Goal: Check status: Check status

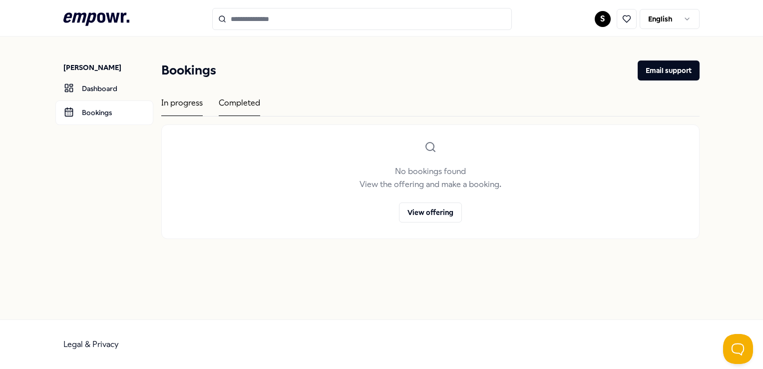
click at [238, 101] on div "Completed" at bounding box center [239, 105] width 41 height 19
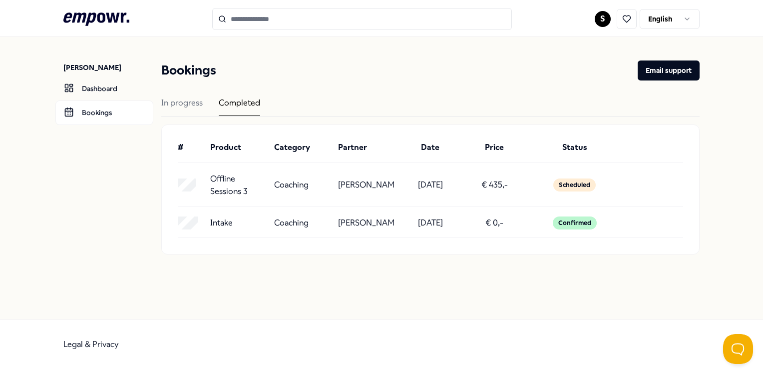
click at [235, 187] on p "Offline Sessions 3" at bounding box center [238, 184] width 56 height 25
click at [216, 187] on p "Offline Sessions 3" at bounding box center [238, 184] width 56 height 25
click at [214, 188] on p "Offline Sessions 3" at bounding box center [238, 184] width 56 height 25
click at [560, 186] on div "Scheduled" at bounding box center [575, 184] width 42 height 13
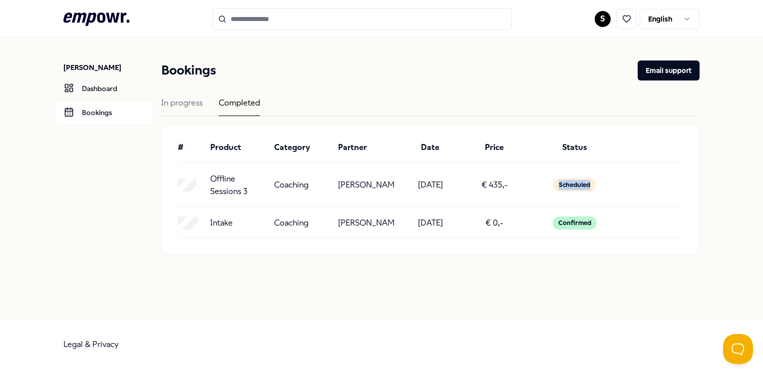
click at [560, 186] on div "Scheduled" at bounding box center [575, 184] width 42 height 13
click at [101, 84] on link "Dashboard" at bounding box center [104, 88] width 98 height 24
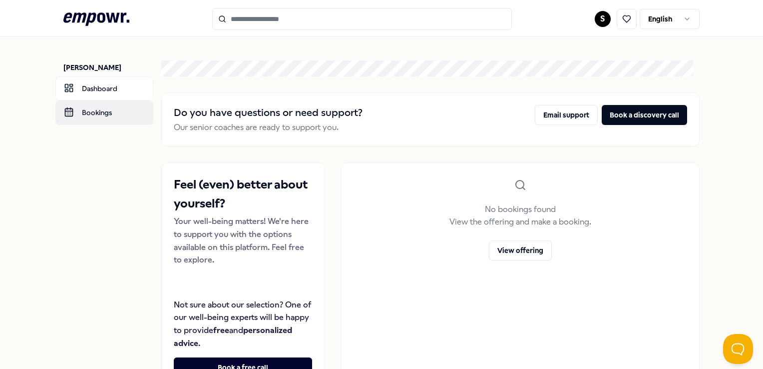
click at [109, 117] on link "Bookings" at bounding box center [104, 112] width 98 height 24
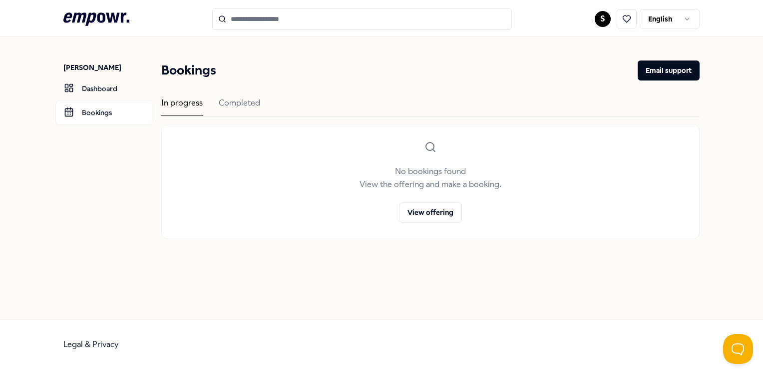
click at [107, 65] on p "[PERSON_NAME]" at bounding box center [108, 67] width 90 height 10
click at [238, 109] on div "Completed" at bounding box center [239, 105] width 41 height 19
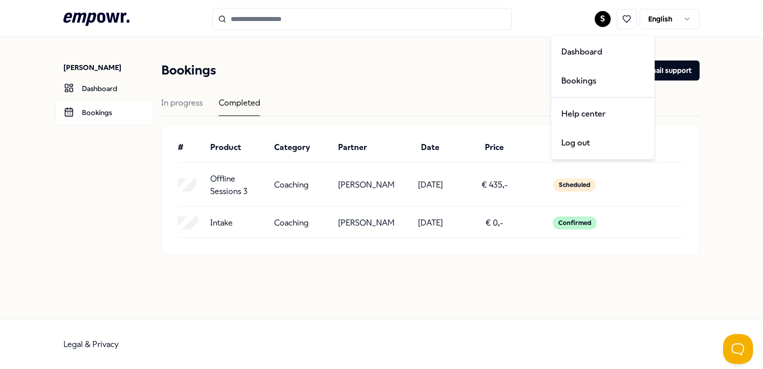
click at [604, 16] on html ".empowr-logo_svg__cls-1{fill:#03032f} S English [PERSON_NAME] Dashboard Booking…" at bounding box center [381, 184] width 763 height 369
click at [580, 85] on div "Bookings" at bounding box center [603, 80] width 99 height 29
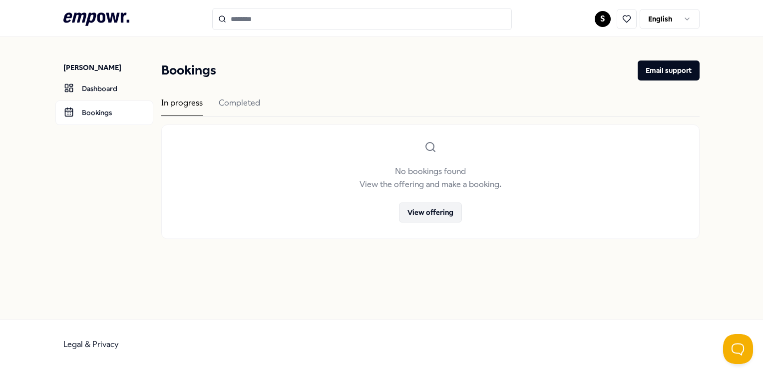
click at [440, 211] on button "View offering" at bounding box center [430, 212] width 63 height 20
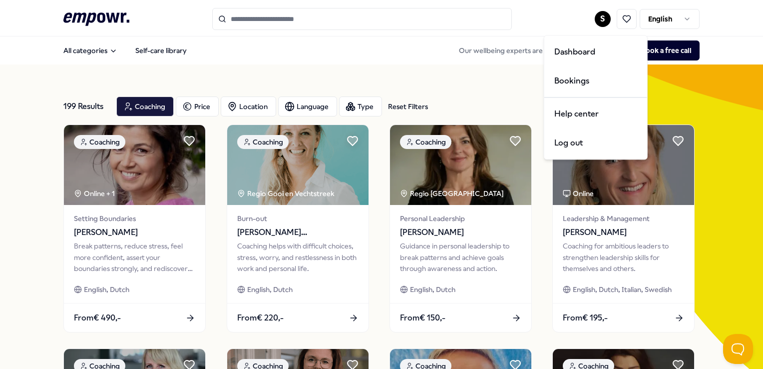
click at [593, 21] on html ".empowr-logo_svg__cls-1{fill:#03032f} S English All categories Self-care librar…" at bounding box center [381, 184] width 763 height 369
click at [575, 91] on div "Bookings" at bounding box center [596, 80] width 99 height 29
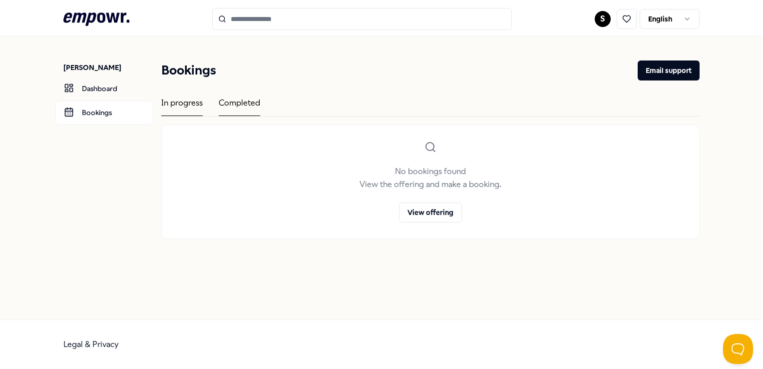
click at [227, 103] on div "Completed" at bounding box center [239, 105] width 41 height 19
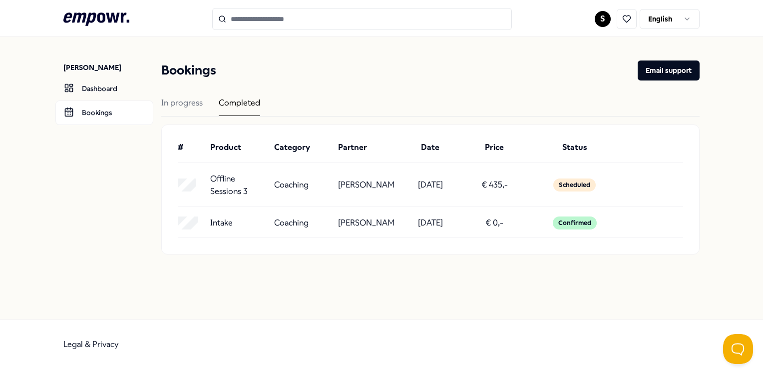
click at [572, 179] on div "Scheduled" at bounding box center [575, 184] width 42 height 13
